Goal: Communication & Community: Answer question/provide support

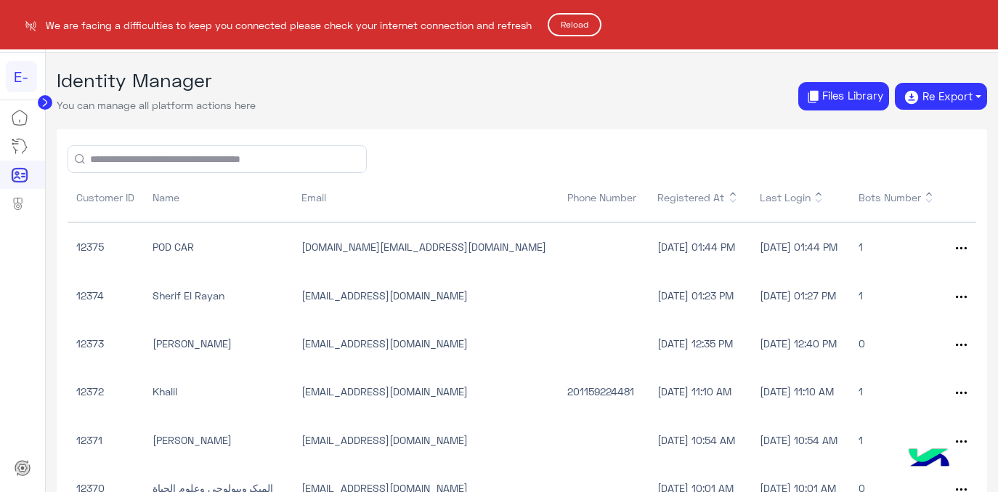
click at [584, 23] on button "Reload" at bounding box center [575, 24] width 54 height 23
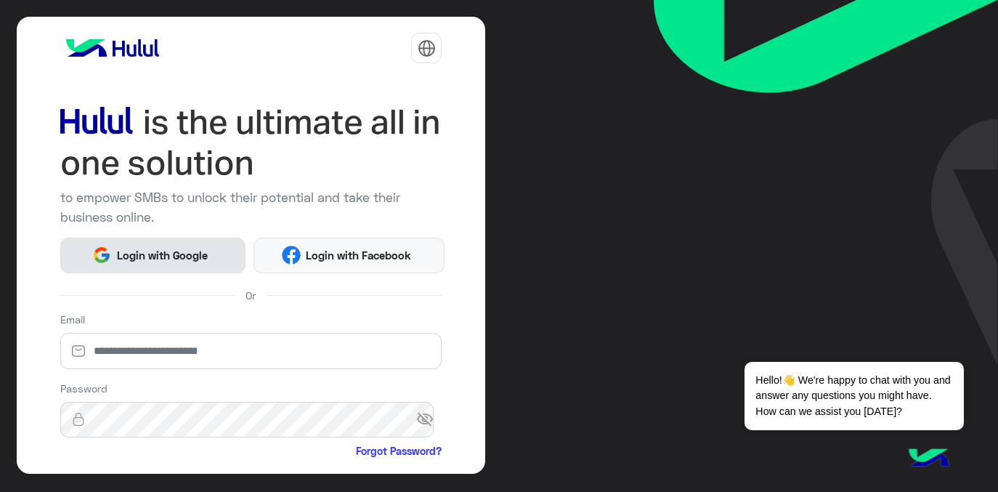
click at [150, 255] on span "Login with Google" at bounding box center [162, 255] width 102 height 17
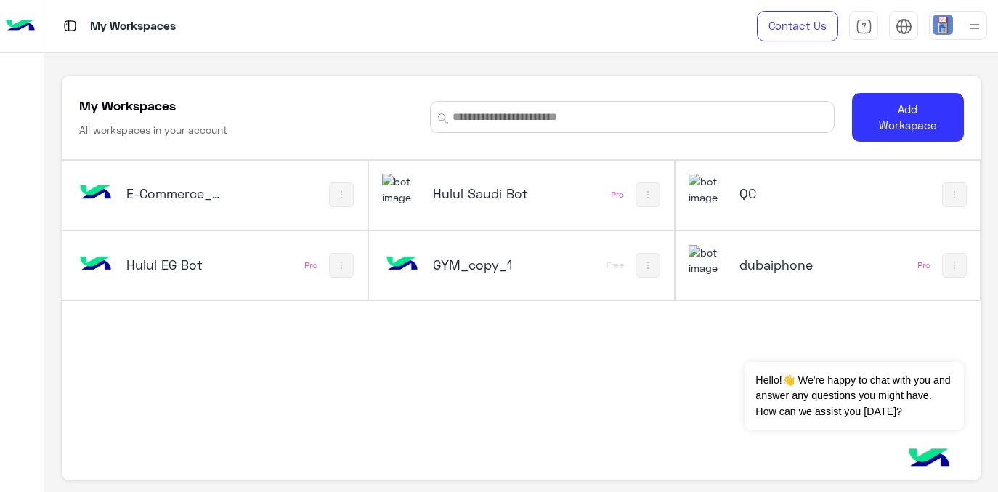
click at [490, 202] on h5 "Hulul Saudi Bot" at bounding box center [483, 192] width 100 height 17
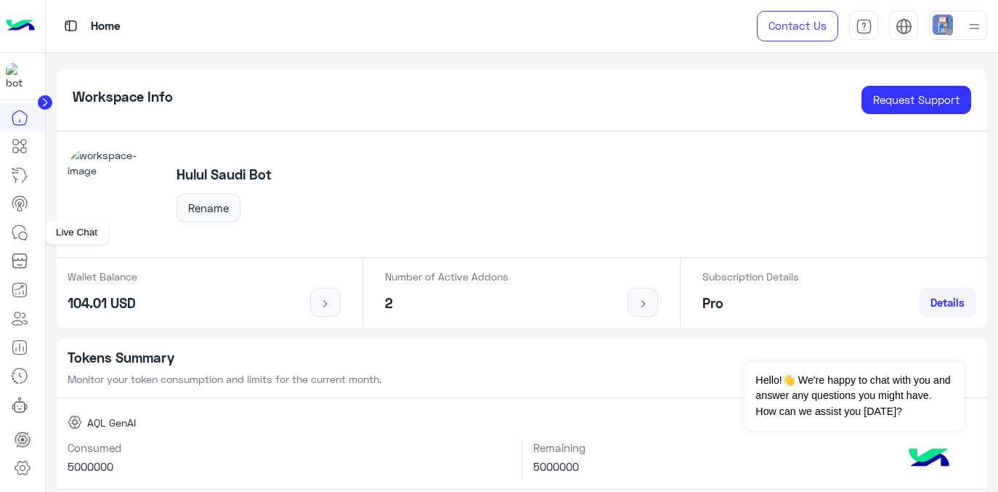
click at [22, 237] on icon at bounding box center [19, 232] width 17 height 17
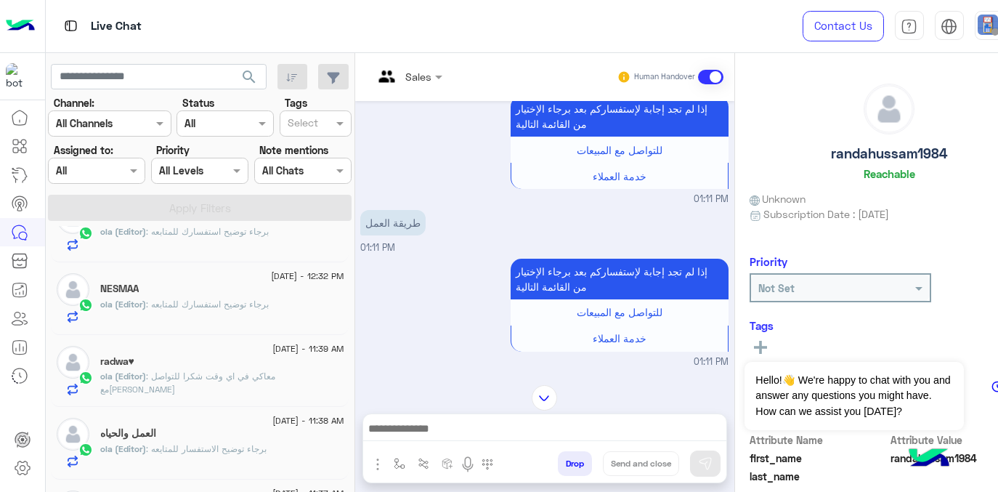
scroll to position [189, 0]
click at [213, 365] on div "radwa♥" at bounding box center [221, 359] width 243 height 15
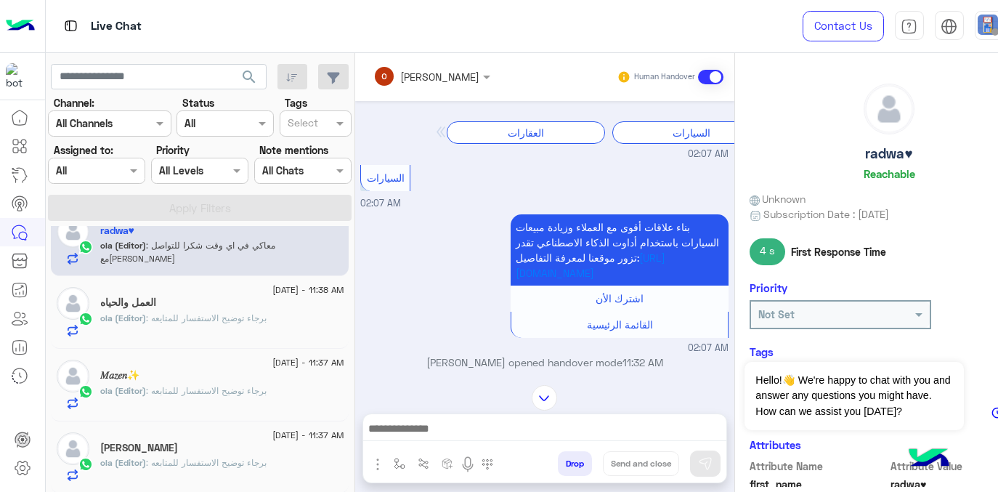
scroll to position [371, 0]
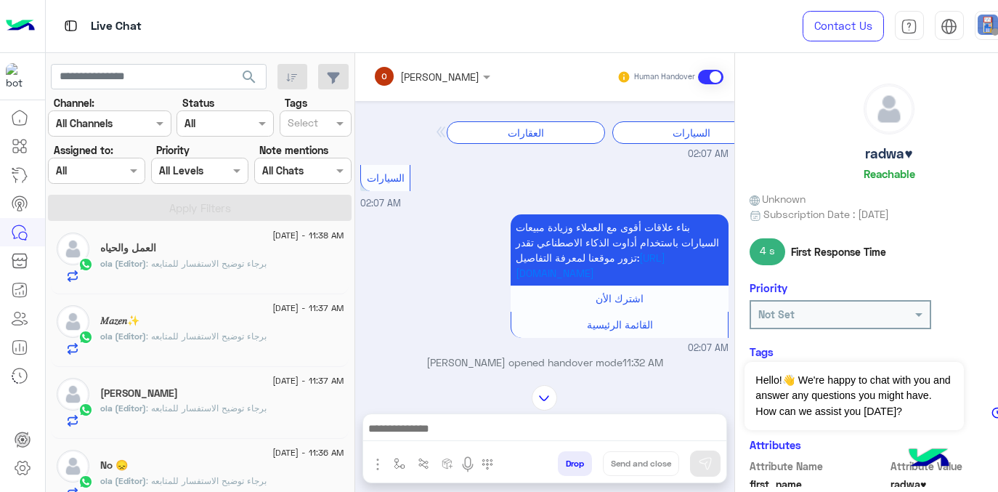
click at [177, 251] on div "العمل والحياه" at bounding box center [221, 249] width 243 height 15
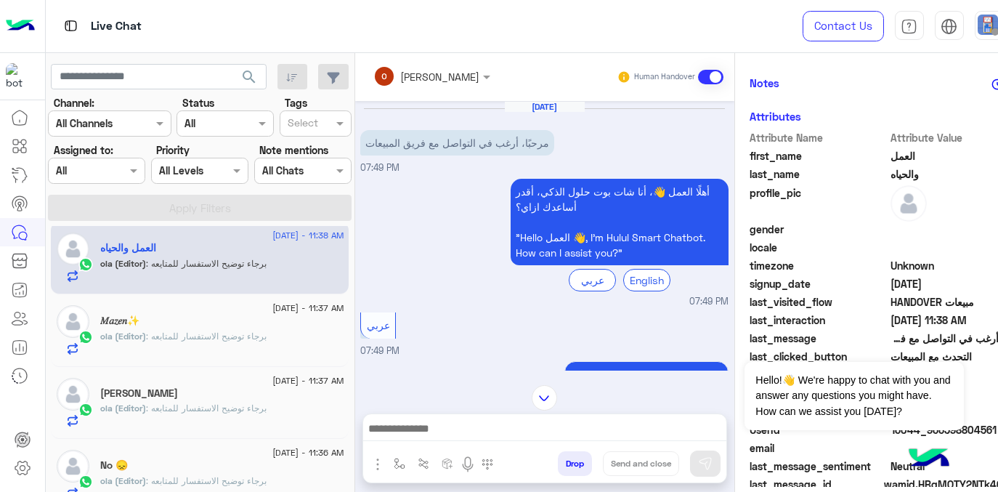
scroll to position [352, 0]
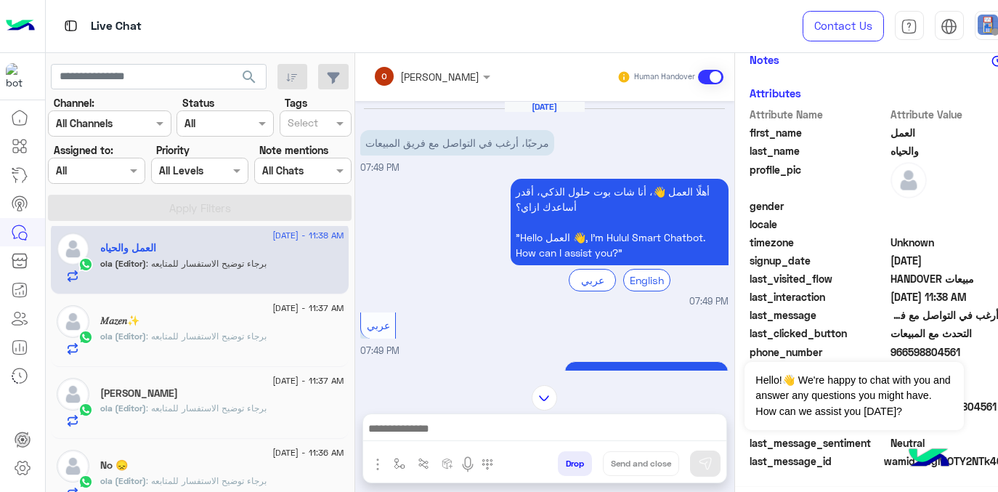
drag, startPoint x: 967, startPoint y: 352, endPoint x: 889, endPoint y: 350, distance: 78.5
click at [890, 350] on span "966598804561" at bounding box center [959, 351] width 139 height 15
drag, startPoint x: 365, startPoint y: 145, endPoint x: 563, endPoint y: 145, distance: 197.5
click at [563, 145] on div "مرحبًا، أرغب في التواصل مع فريق المبيعات" at bounding box center [498, 142] width 277 height 25
copy p "مرحبًا، أرغب في التواصل مع فريق المبيعات"
